Goal: Information Seeking & Learning: Learn about a topic

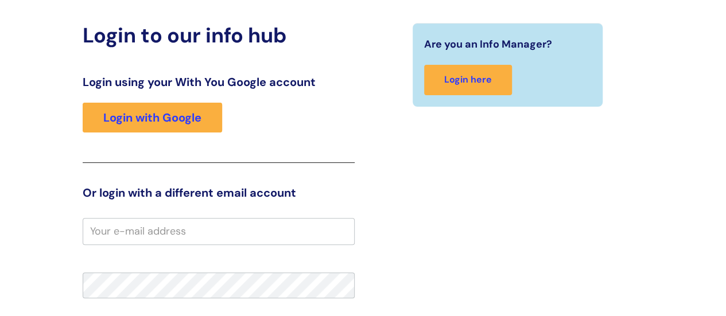
scroll to position [3, 0]
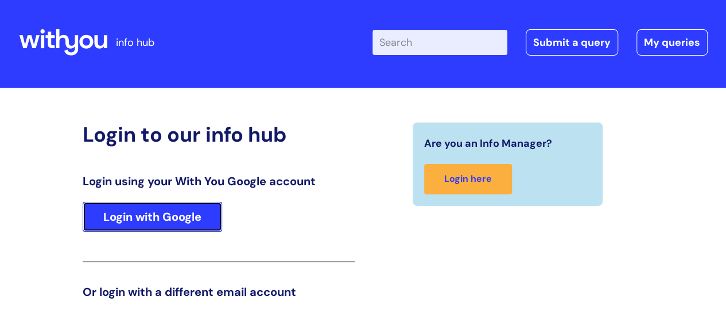
click at [139, 217] on link "Login with Google" at bounding box center [152, 217] width 139 height 30
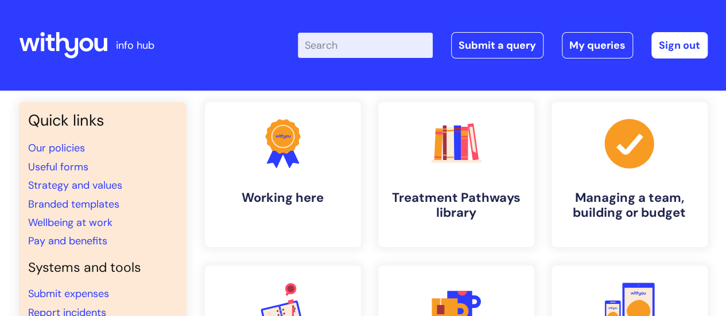
click at [371, 45] on input "Enter your search term here..." at bounding box center [365, 45] width 135 height 25
type input "cornerstone"
click button "Search" at bounding box center [0, 0] width 0 height 0
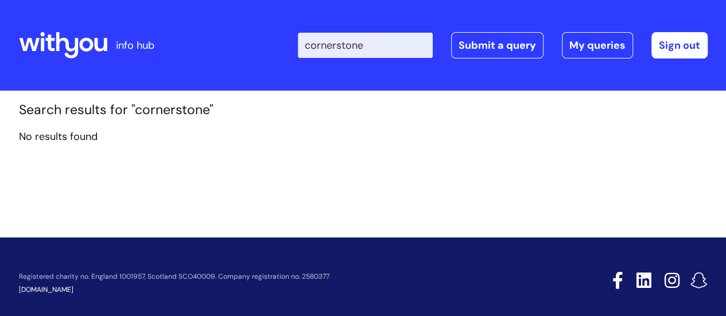
drag, startPoint x: 384, startPoint y: 49, endPoint x: 310, endPoint y: 49, distance: 74.6
click at [310, 49] on div "Enter your search term here... cornerstone Search Submit a query My queries Wel…" at bounding box center [448, 45] width 517 height 68
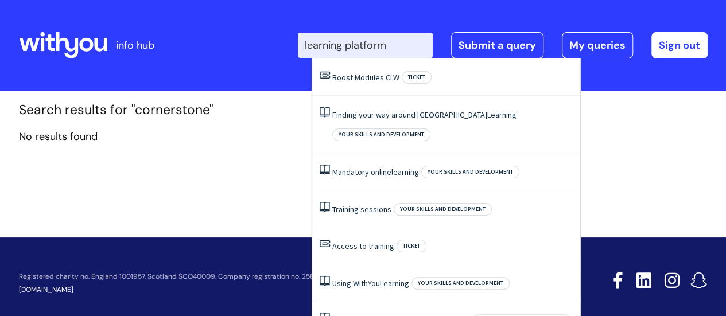
type input "learning platform"
click button "Search" at bounding box center [0, 0] width 0 height 0
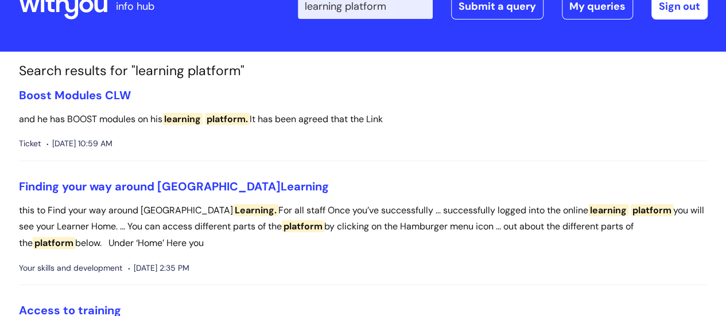
scroll to position [57, 0]
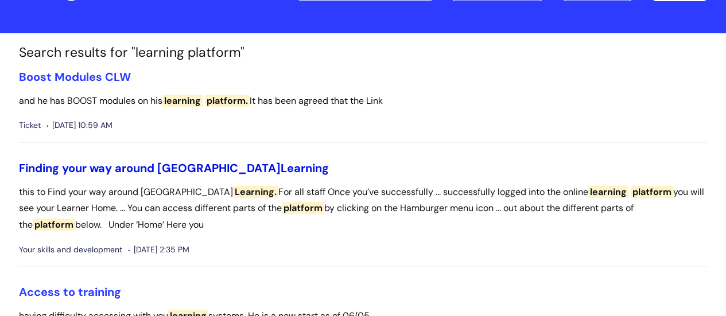
click at [151, 163] on link "Finding your way around WithYou Learning" at bounding box center [174, 168] width 310 height 15
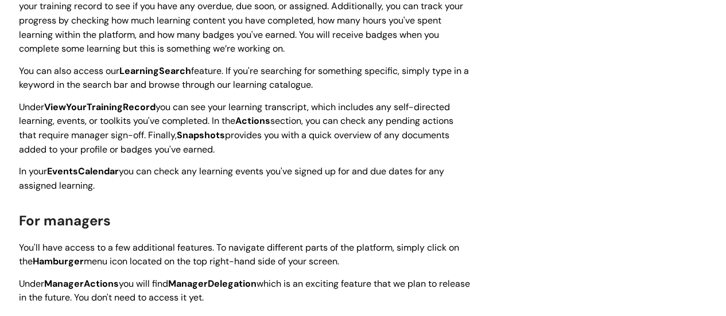
scroll to position [688, 0]
